Goal: Information Seeking & Learning: Learn about a topic

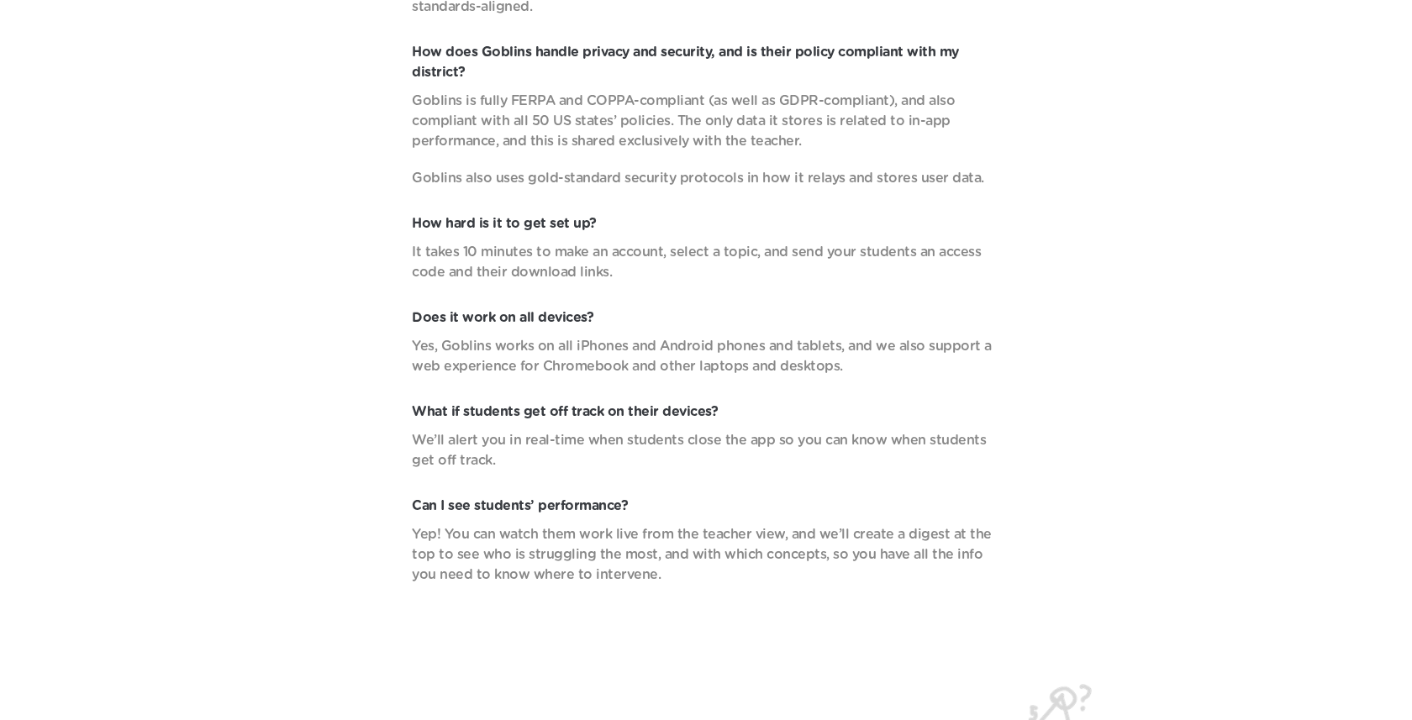
scroll to position [6202, 0]
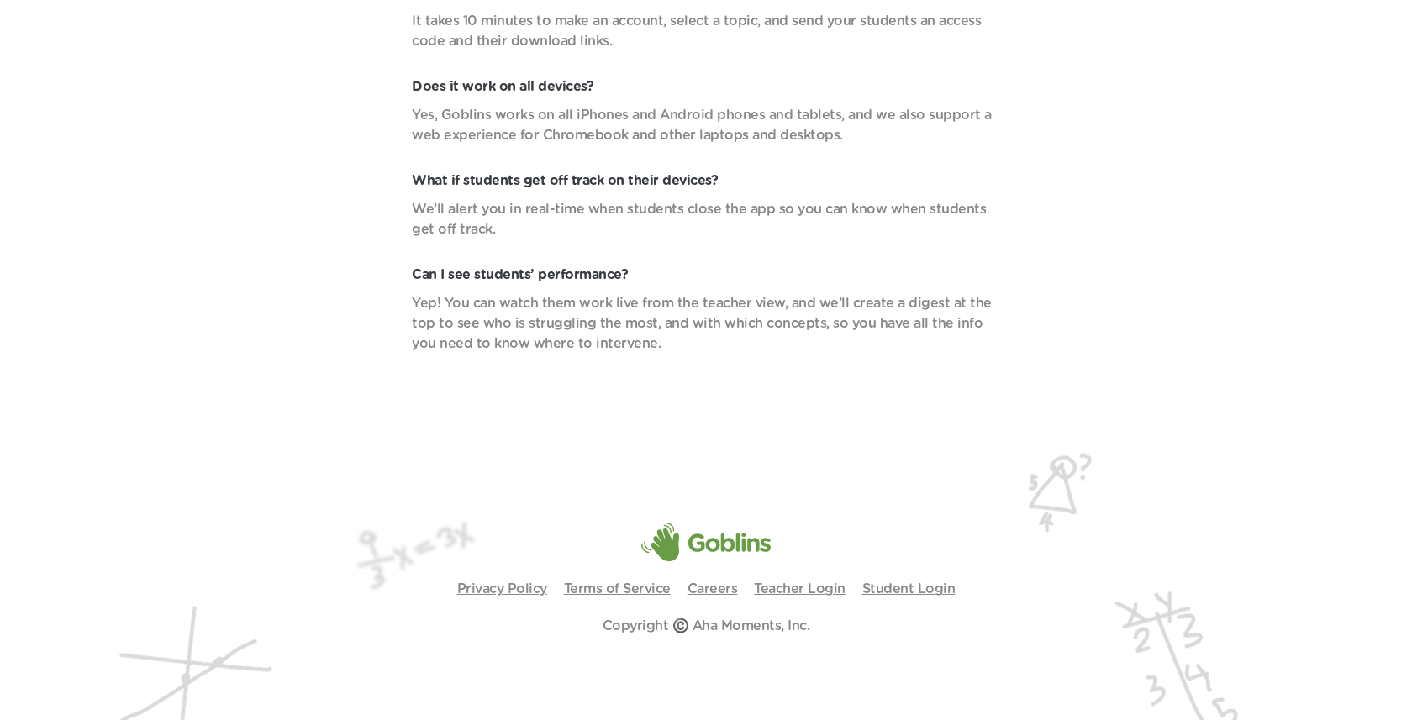
click at [512, 596] on p "Privacy Policy" at bounding box center [502, 589] width 90 height 20
click at [511, 594] on link "Privacy Policy" at bounding box center [502, 588] width 90 height 13
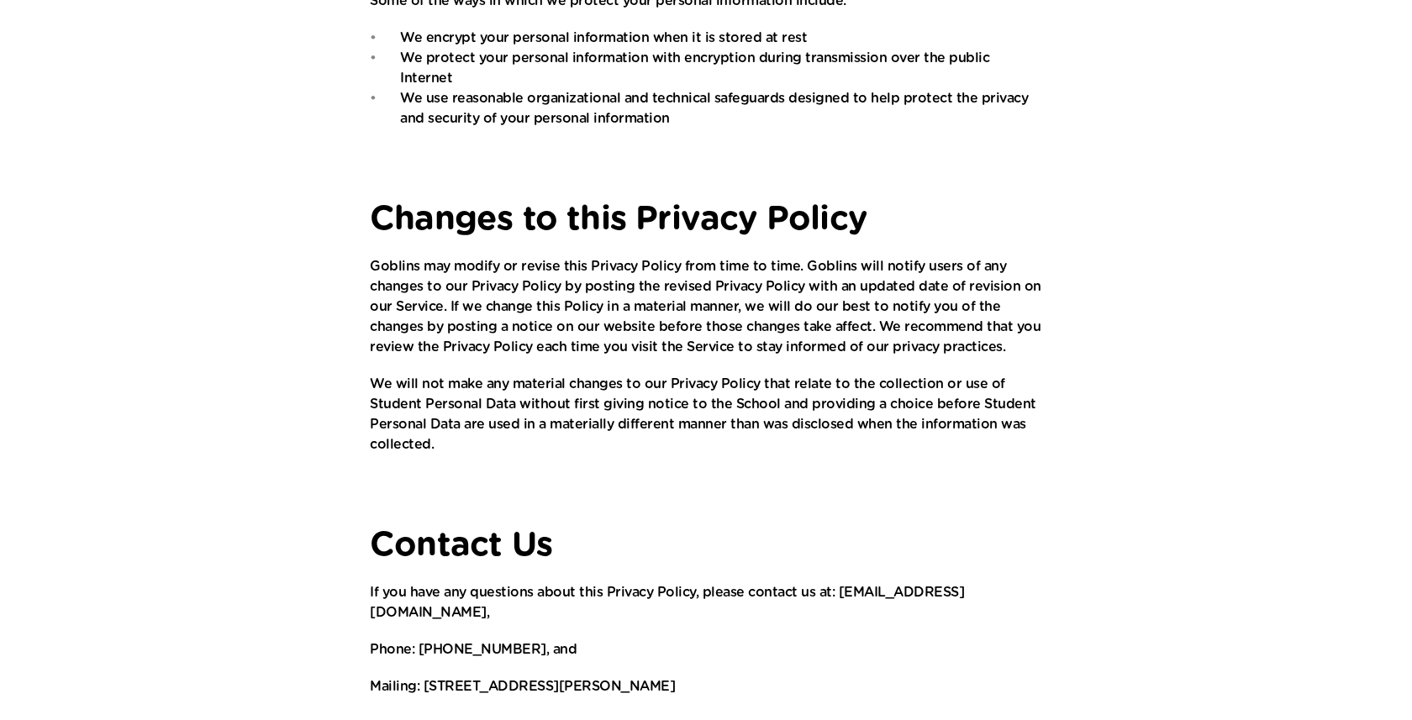
scroll to position [2330, 0]
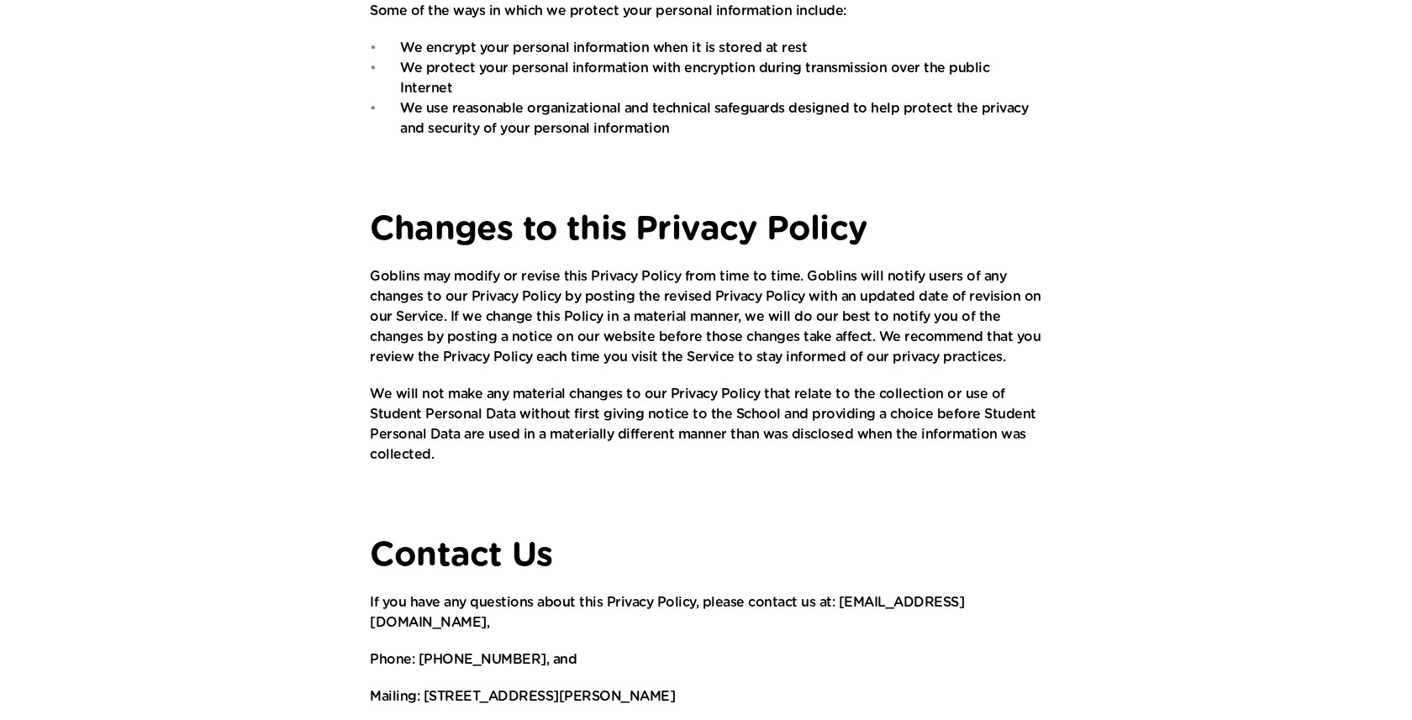
click at [665, 686] on p "Mailing: [STREET_ADDRESS][PERSON_NAME]" at bounding box center [706, 696] width 672 height 20
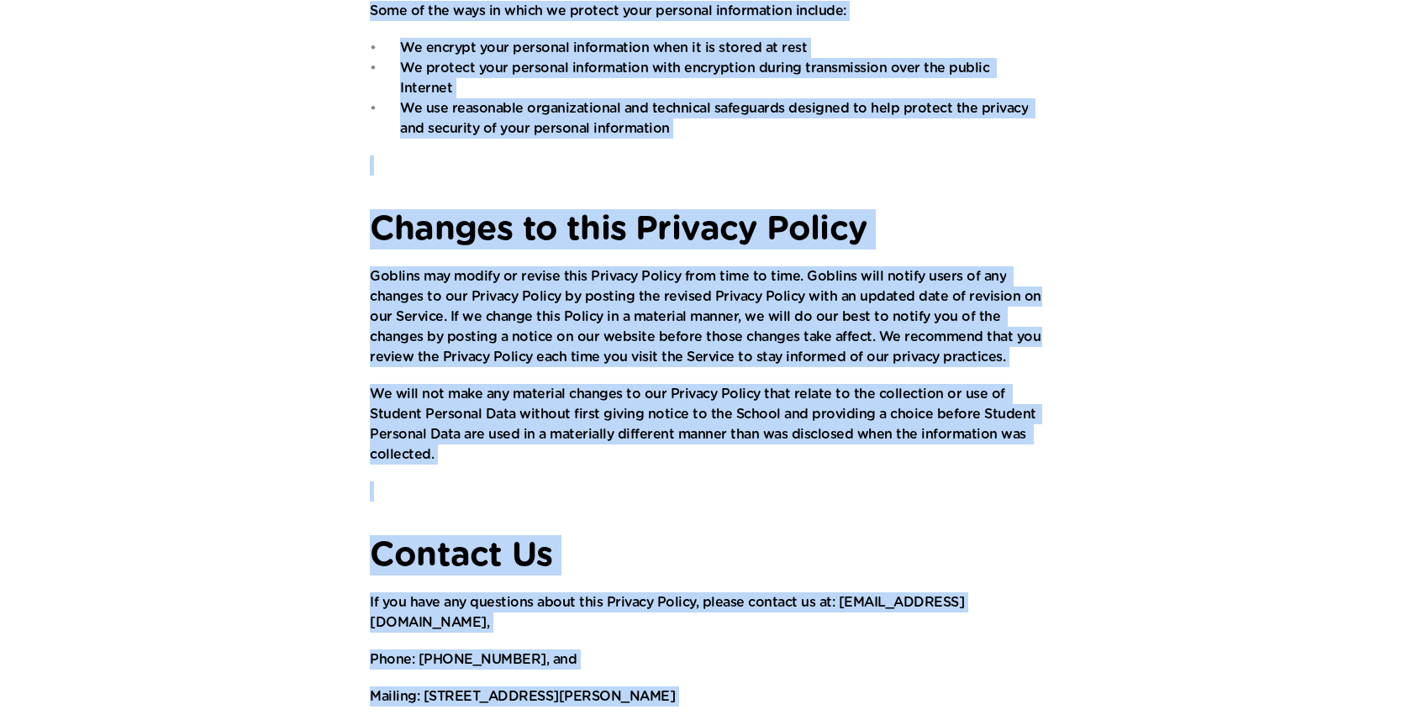
copy body "Loremip Dolorsi Ametco Adip Elitsed: Doeiu 73, 0566 Tem Incidid Utlabo et dolor…"
drag, startPoint x: 888, startPoint y: 241, endPoint x: 912, endPoint y: 169, distance: 76.0
